Goal: Navigation & Orientation: Go to known website

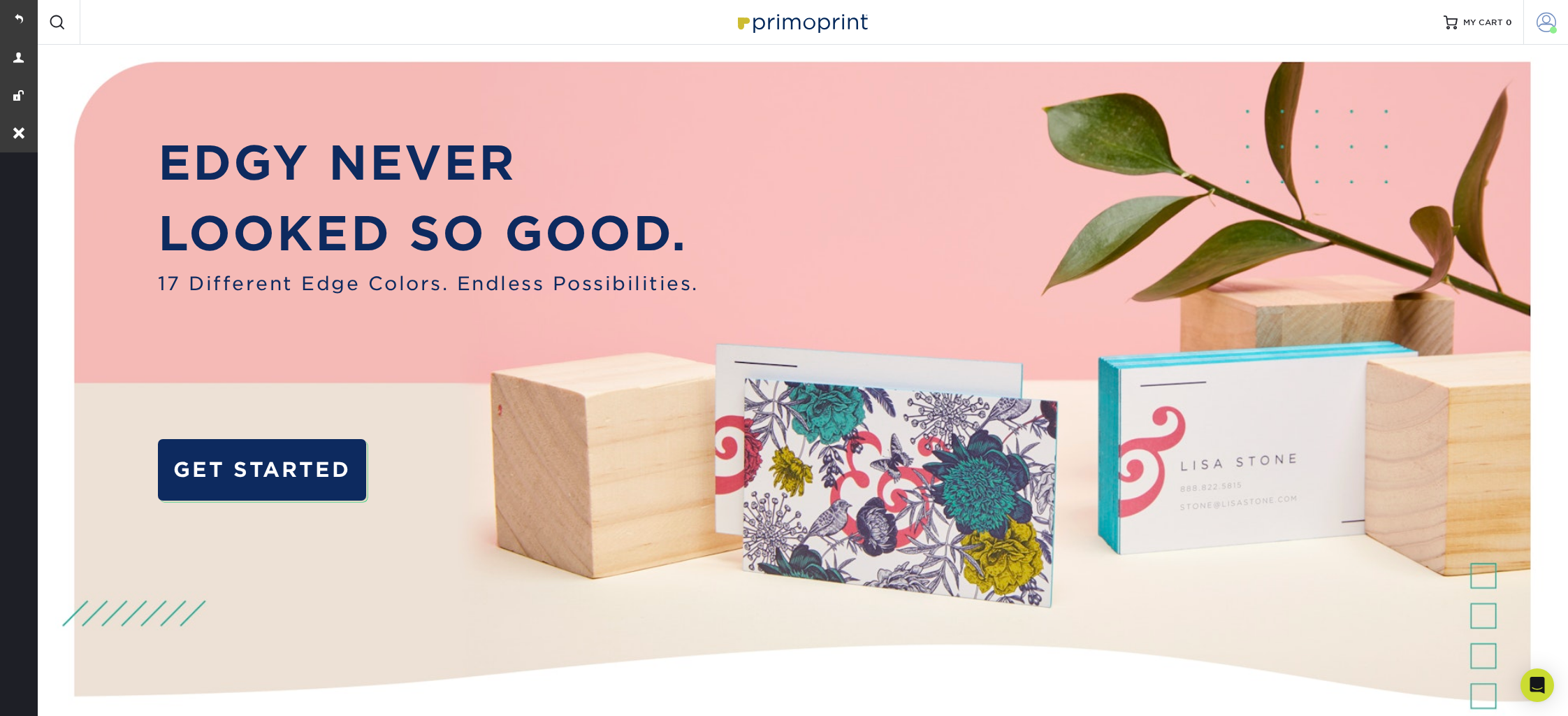
click at [1544, 33] on link "Account" at bounding box center [1545, 22] width 44 height 44
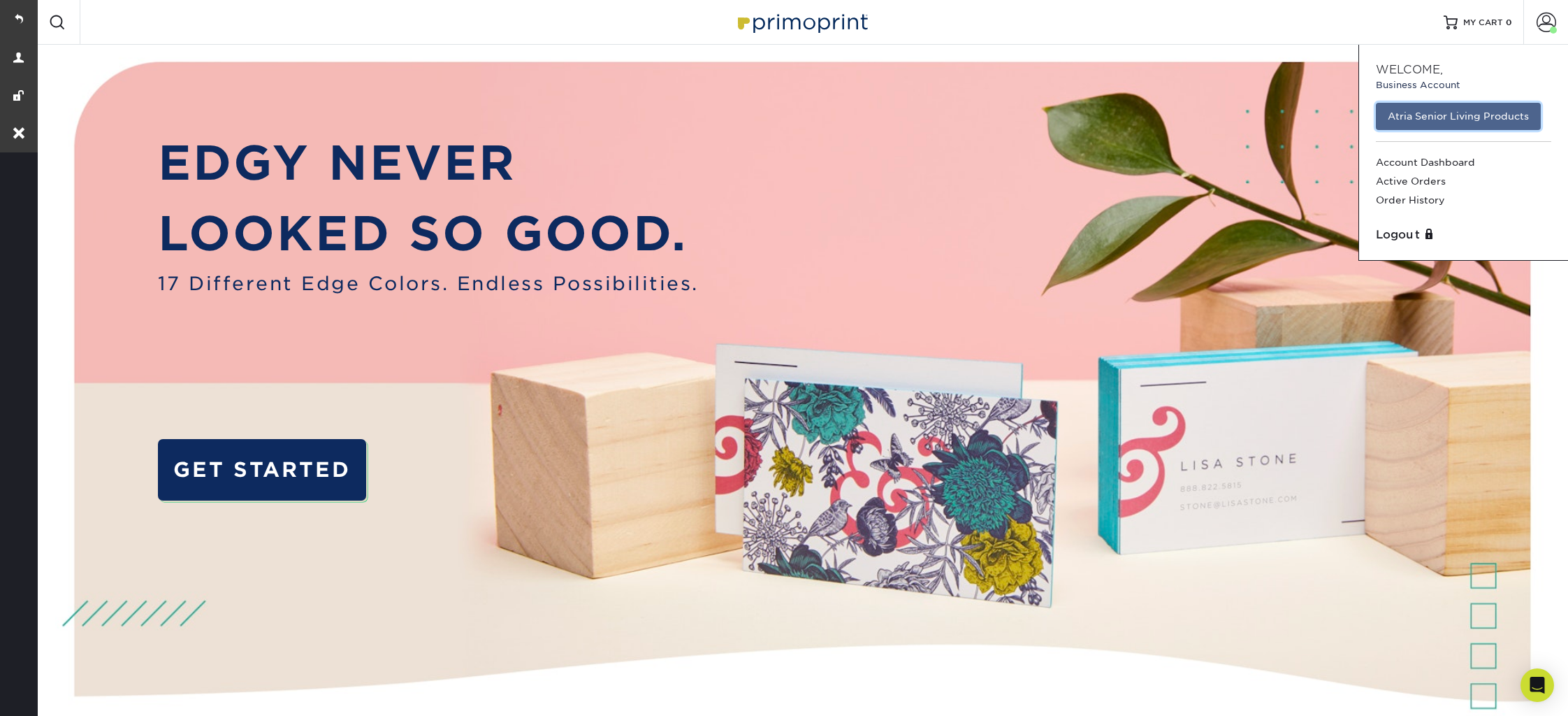
click at [1445, 121] on link "Atria Senior Living Products" at bounding box center [1458, 116] width 165 height 27
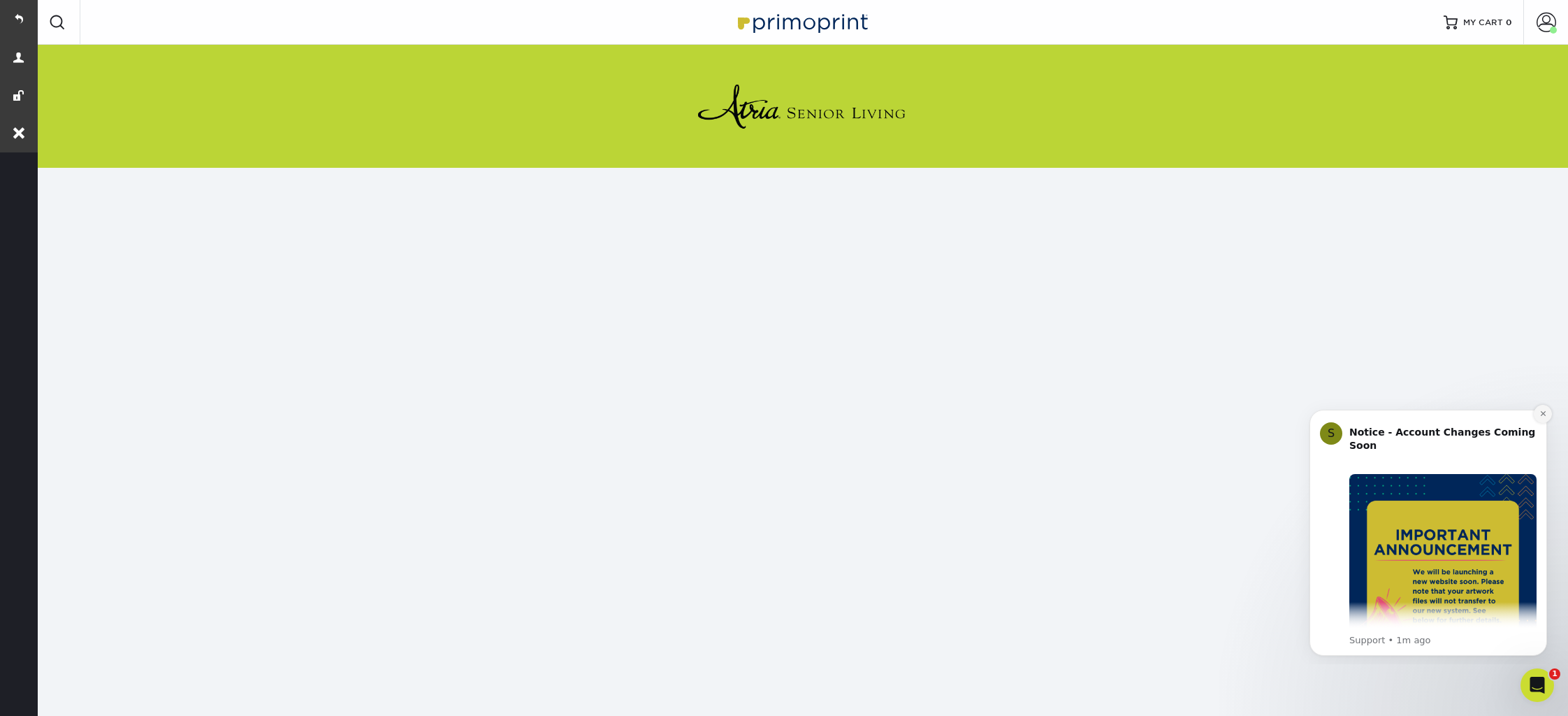
click at [1539, 413] on icon "Dismiss notification" at bounding box center [1543, 413] width 7 height 7
